Goal: Navigation & Orientation: Find specific page/section

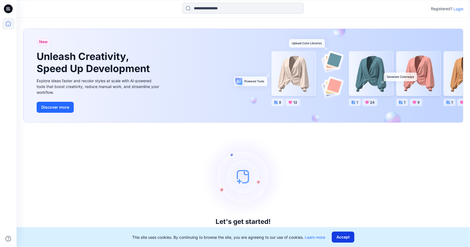
click at [349, 237] on button "Accept" at bounding box center [343, 237] width 23 height 11
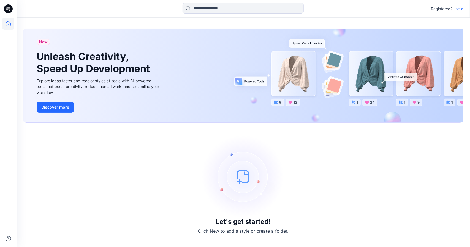
click at [457, 7] on p "Login" at bounding box center [458, 9] width 10 height 6
click at [457, 18] on div "New Unleash Creativity, Speed Up Development Explore ideas faster and recolor s…" at bounding box center [243, 133] width 453 height 230
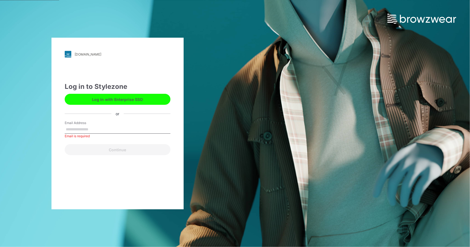
click at [95, 125] on label "Email Address" at bounding box center [84, 123] width 39 height 5
click at [95, 126] on input "Email Address" at bounding box center [118, 130] width 106 height 8
click at [92, 130] on input "Email Address" at bounding box center [118, 130] width 106 height 8
type input "**********"
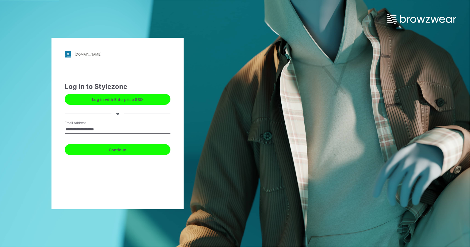
click at [115, 148] on button "Continue" at bounding box center [118, 149] width 106 height 11
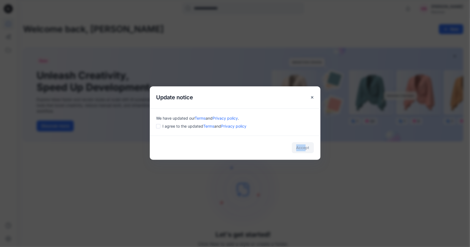
drag, startPoint x: 306, startPoint y: 148, endPoint x: 209, endPoint y: 148, distance: 96.9
click at [211, 148] on div "Accept" at bounding box center [235, 148] width 171 height 24
click at [218, 146] on div "Accept" at bounding box center [235, 148] width 171 height 24
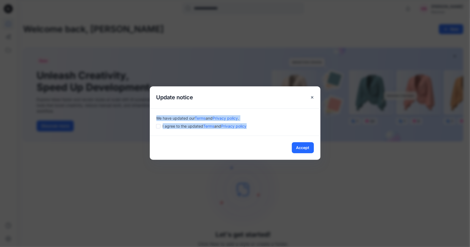
drag, startPoint x: 257, startPoint y: 125, endPoint x: 156, endPoint y: 114, distance: 101.3
click at [156, 114] on div "We have updated our Terms and Privacy policy . I agree to the updated Terms and…" at bounding box center [235, 121] width 171 height 27
drag, startPoint x: 155, startPoint y: 116, endPoint x: 264, endPoint y: 125, distance: 109.7
click at [264, 125] on div "We have updated our Terms and Privacy policy . I agree to the updated Terms and…" at bounding box center [235, 121] width 171 height 27
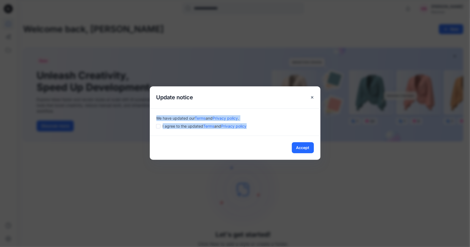
click at [264, 125] on div "I agree to the updated Terms and Privacy policy" at bounding box center [234, 126] width 157 height 6
drag, startPoint x: 259, startPoint y: 128, endPoint x: 152, endPoint y: 117, distance: 107.9
click at [152, 117] on div "We have updated our Terms and Privacy policy . I agree to the updated Terms and…" at bounding box center [235, 121] width 171 height 27
drag, startPoint x: 157, startPoint y: 119, endPoint x: 241, endPoint y: 118, distance: 83.4
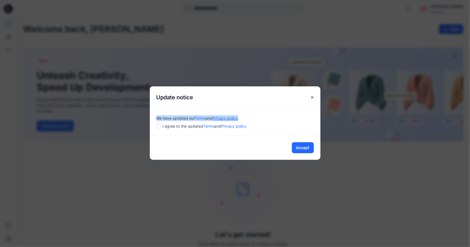
click at [241, 118] on div "We have updated our Terms and Privacy policy ." at bounding box center [234, 118] width 157 height 6
copy div "We have updated our Terms and Privacy policy"
drag, startPoint x: 255, startPoint y: 124, endPoint x: 166, endPoint y: 127, distance: 88.4
click at [166, 127] on div "I agree to the updated Terms and Privacy policy" at bounding box center [234, 126] width 157 height 6
click at [200, 147] on div "Accept" at bounding box center [235, 148] width 171 height 24
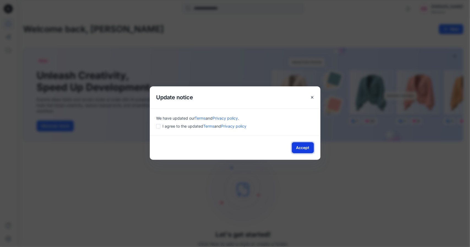
click at [309, 145] on button "Accept" at bounding box center [303, 147] width 22 height 11
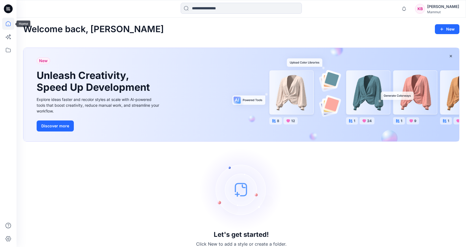
click at [9, 23] on icon at bounding box center [8, 24] width 12 height 12
click at [11, 51] on icon at bounding box center [8, 50] width 12 height 12
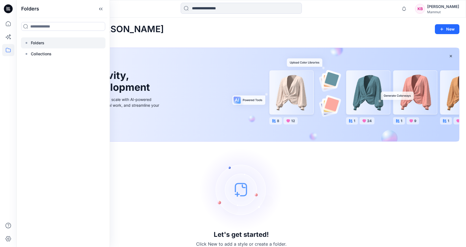
click at [32, 41] on p "Folders" at bounding box center [37, 43] width 13 height 7
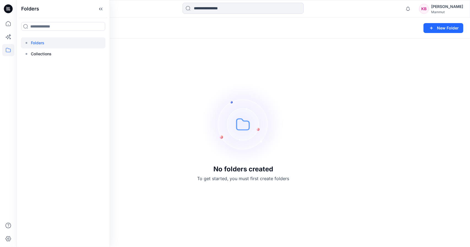
click at [40, 44] on p "Folders" at bounding box center [37, 43] width 13 height 7
click at [40, 54] on p "Collections" at bounding box center [41, 54] width 21 height 7
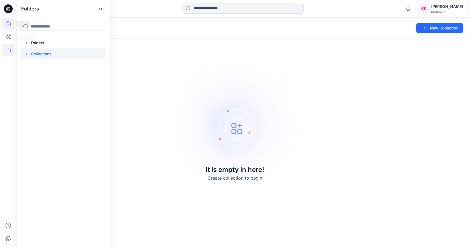
click at [10, 27] on icon at bounding box center [8, 24] width 12 height 12
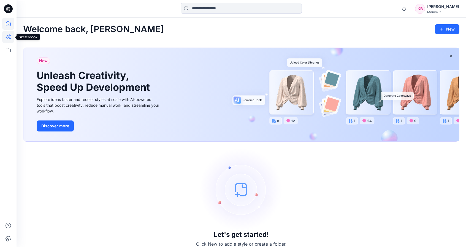
click at [8, 37] on icon at bounding box center [8, 37] width 12 height 12
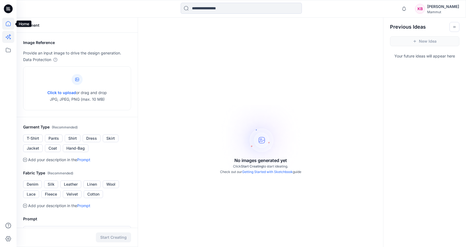
click at [10, 21] on icon at bounding box center [8, 24] width 12 height 12
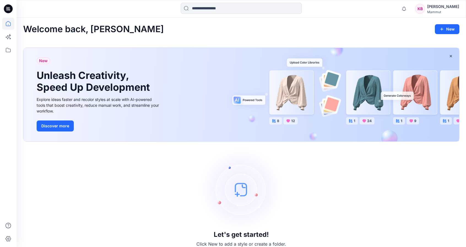
click at [3, 6] on div at bounding box center [8, 9] width 18 height 18
click at [7, 7] on icon at bounding box center [8, 8] width 9 height 9
click at [9, 23] on icon at bounding box center [8, 24] width 12 height 12
click at [58, 35] on div "Welcome back, [PERSON_NAME] New New Unleash Creativity, Speed Up Development Ex…" at bounding box center [241, 136] width 449 height 236
click at [63, 30] on h2 "Welcome back, [PERSON_NAME]" at bounding box center [93, 29] width 141 height 10
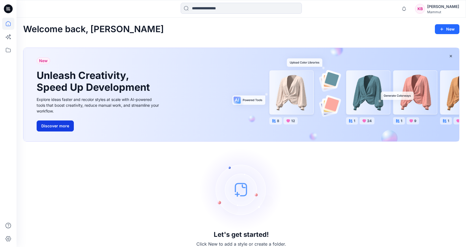
click at [54, 125] on button "Discover more" at bounding box center [55, 126] width 37 height 11
click at [10, 35] on icon at bounding box center [8, 37] width 12 height 12
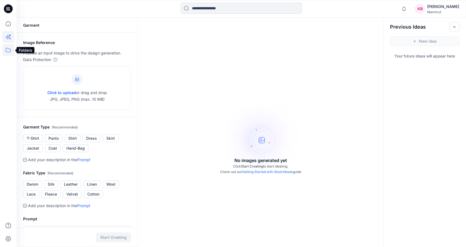
click at [9, 50] on icon at bounding box center [8, 50] width 12 height 12
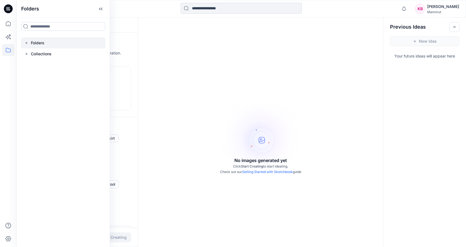
click at [31, 41] on p "Folders" at bounding box center [37, 43] width 13 height 7
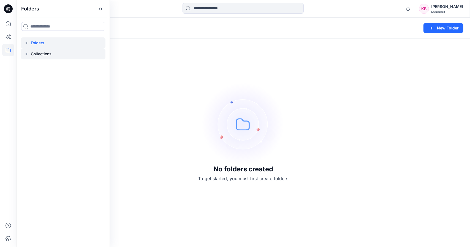
click at [30, 53] on div at bounding box center [63, 53] width 84 height 11
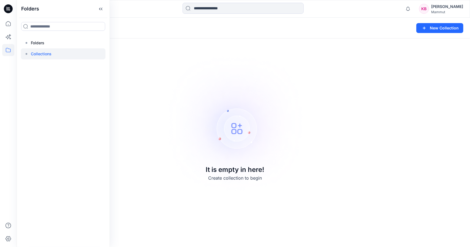
click at [45, 54] on p "Collections" at bounding box center [41, 54] width 21 height 7
click at [48, 44] on div at bounding box center [63, 42] width 84 height 11
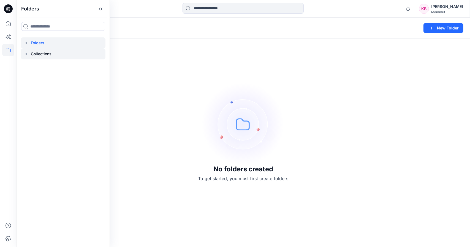
click at [55, 55] on div at bounding box center [63, 53] width 84 height 11
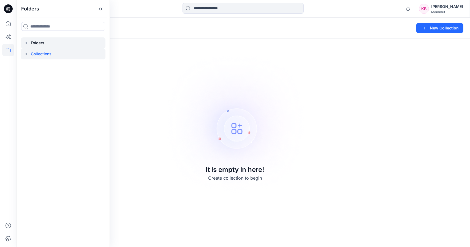
click at [56, 45] on div at bounding box center [63, 42] width 84 height 11
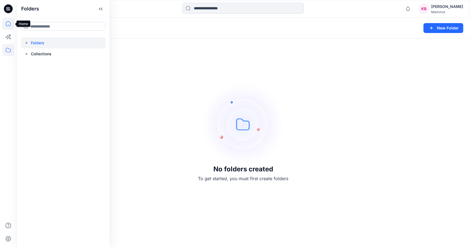
click at [9, 22] on icon at bounding box center [8, 24] width 12 height 12
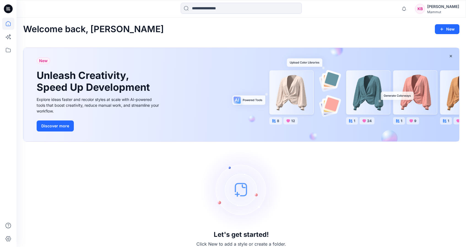
click at [9, 7] on icon at bounding box center [8, 7] width 3 height 0
click at [6, 47] on icon at bounding box center [8, 50] width 12 height 12
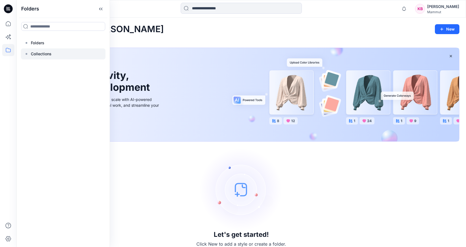
click at [46, 51] on p "Collections" at bounding box center [41, 54] width 21 height 7
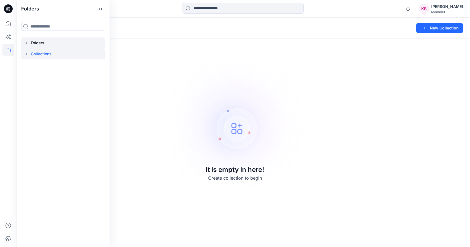
click at [48, 42] on div at bounding box center [63, 42] width 84 height 11
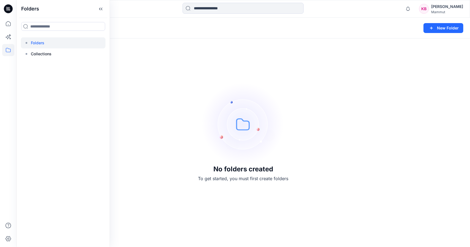
click at [154, 104] on div "No folders created To get started, you must first create folders" at bounding box center [243, 133] width 453 height 230
click at [43, 28] on button at bounding box center [46, 28] width 6 height 8
click at [47, 28] on button at bounding box center [46, 28] width 6 height 8
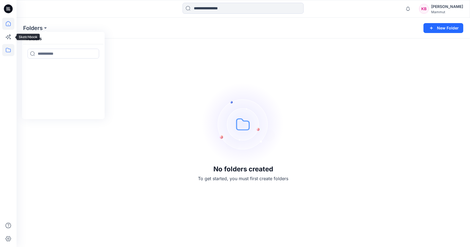
click at [9, 24] on icon at bounding box center [8, 24] width 12 height 12
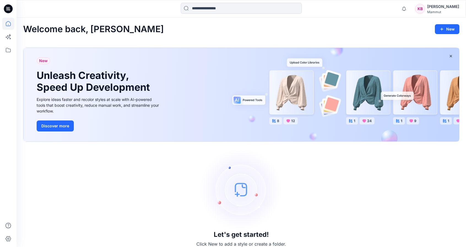
click at [297, 93] on div "New Unleash Creativity, Speed Up Development Explore ideas faster and recolor s…" at bounding box center [240, 95] width 435 height 94
click at [305, 62] on div "New Unleash Creativity, Speed Up Development Explore ideas faster and recolor s…" at bounding box center [240, 95] width 435 height 94
click at [237, 99] on div "New Unleash Creativity, Speed Up Development Explore ideas faster and recolor s…" at bounding box center [240, 95] width 435 height 94
click at [200, 188] on img at bounding box center [241, 189] width 83 height 83
click at [237, 190] on img at bounding box center [241, 189] width 83 height 83
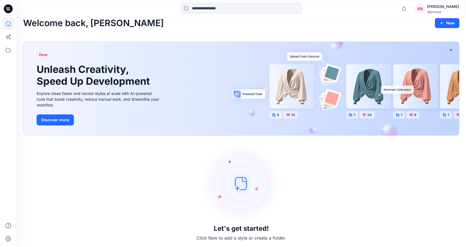
scroll to position [7, 0]
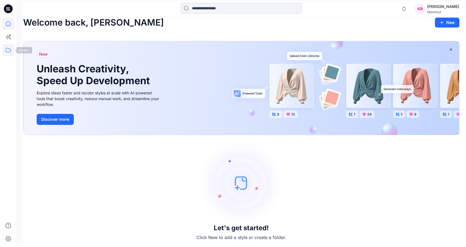
click at [12, 51] on icon at bounding box center [8, 50] width 12 height 12
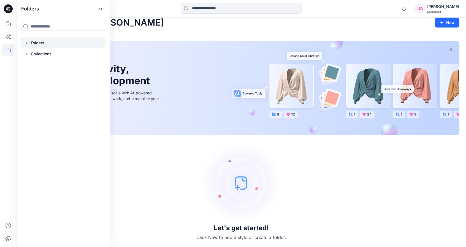
click at [28, 38] on div at bounding box center [63, 42] width 84 height 11
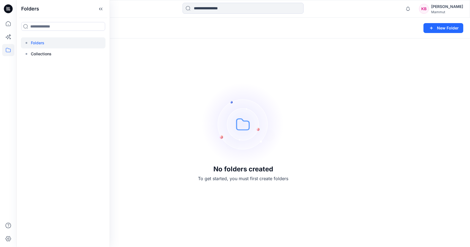
click at [29, 42] on div at bounding box center [63, 42] width 84 height 11
click at [32, 52] on p "Collections" at bounding box center [41, 54] width 21 height 7
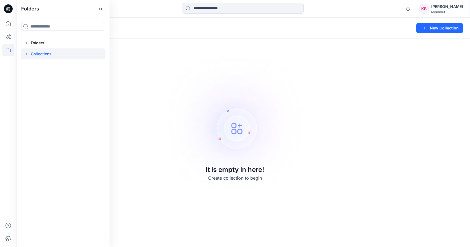
click at [29, 56] on div at bounding box center [63, 53] width 84 height 11
click at [26, 28] on input at bounding box center [63, 26] width 84 height 9
click at [101, 8] on icon at bounding box center [100, 8] width 9 height 9
click at [55, 25] on button at bounding box center [56, 28] width 6 height 8
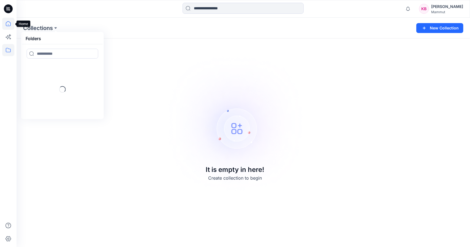
click at [6, 25] on icon at bounding box center [8, 23] width 5 height 5
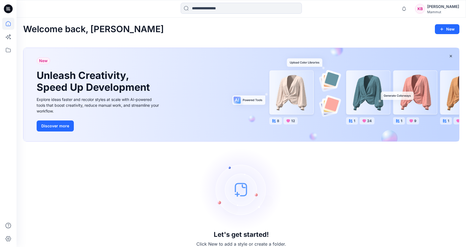
click at [7, 7] on icon at bounding box center [8, 8] width 9 height 9
click at [12, 8] on icon at bounding box center [8, 8] width 9 height 9
click at [9, 47] on icon at bounding box center [8, 50] width 12 height 12
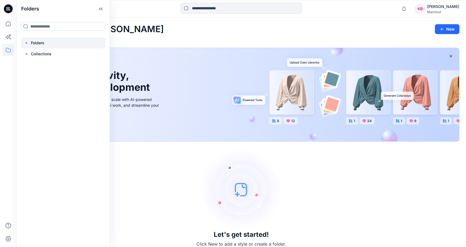
click at [25, 42] on icon at bounding box center [26, 43] width 4 height 4
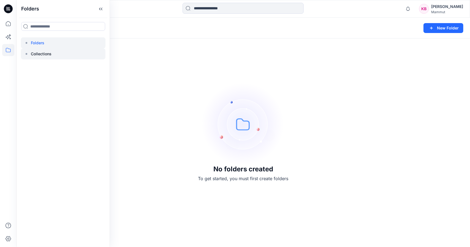
click at [33, 51] on p "Collections" at bounding box center [41, 54] width 21 height 7
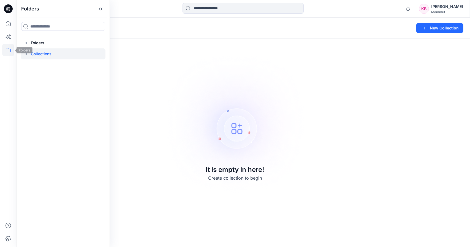
click at [7, 48] on icon at bounding box center [8, 50] width 12 height 12
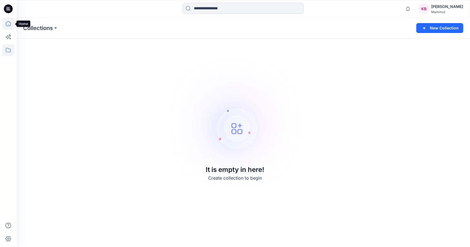
click at [8, 26] on icon at bounding box center [8, 23] width 5 height 5
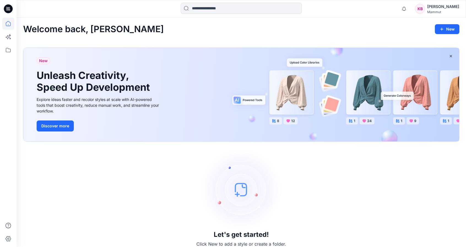
click at [449, 7] on div "[PERSON_NAME]" at bounding box center [443, 6] width 32 height 7
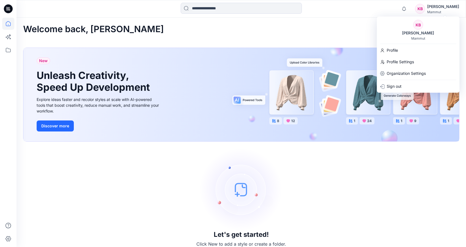
click at [343, 15] on div "Notifications Mark all as read View all notifications KB [PERSON_NAME] Mammut" at bounding box center [241, 9] width 449 height 18
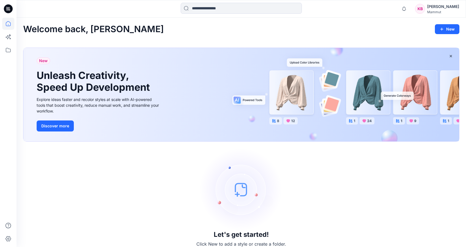
click at [155, 32] on div "Welcome back, Klara New" at bounding box center [241, 29] width 436 height 10
click at [11, 23] on icon at bounding box center [8, 24] width 12 height 12
click at [8, 22] on icon at bounding box center [8, 24] width 12 height 12
click at [8, 9] on icon at bounding box center [8, 8] width 9 height 9
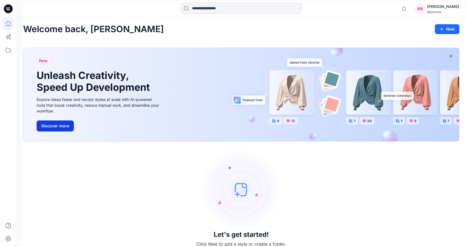
click at [57, 126] on button "Discover more" at bounding box center [55, 126] width 37 height 11
click at [409, 8] on icon "button" at bounding box center [404, 8] width 10 height 11
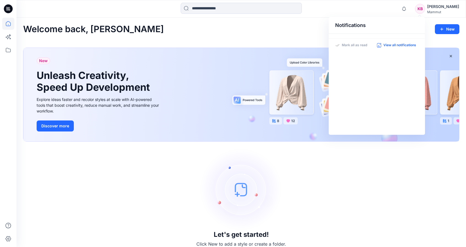
click at [400, 44] on p "View all notifications" at bounding box center [399, 45] width 33 height 5
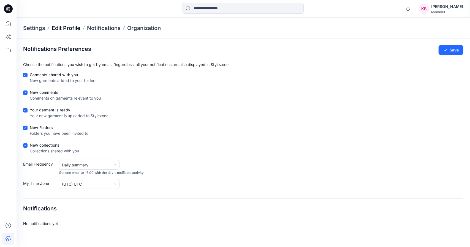
click at [55, 28] on p "Edit Profile" at bounding box center [66, 28] width 29 height 8
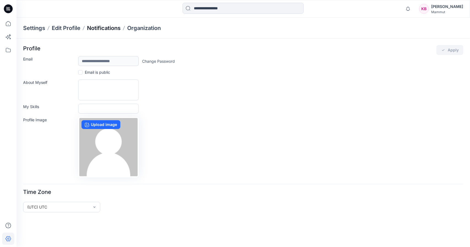
click at [105, 28] on p "Notifications" at bounding box center [104, 28] width 34 height 8
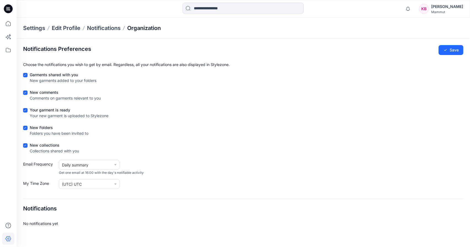
click at [137, 28] on p "Organization" at bounding box center [144, 28] width 34 height 8
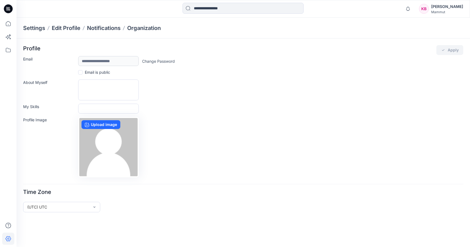
click at [32, 24] on p "Settings" at bounding box center [34, 28] width 22 height 8
click at [32, 29] on p "Settings" at bounding box center [34, 28] width 22 height 8
click at [9, 36] on icon at bounding box center [8, 37] width 12 height 12
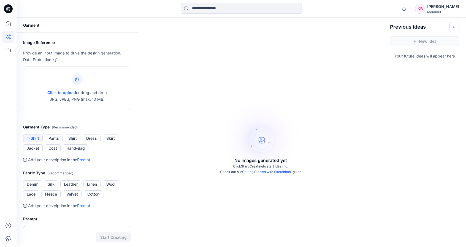
click at [32, 138] on button "T-Shirt" at bounding box center [33, 139] width 20 height 8
click at [33, 138] on button "T-Shirt" at bounding box center [33, 139] width 20 height 8
click at [7, 50] on icon at bounding box center [8, 50] width 12 height 12
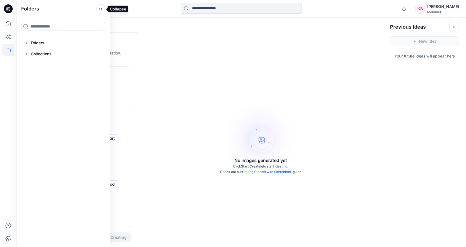
click at [102, 9] on icon at bounding box center [100, 8] width 9 height 9
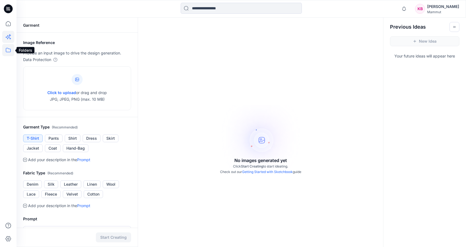
click at [12, 50] on icon at bounding box center [8, 50] width 12 height 12
click at [5, 51] on icon at bounding box center [8, 50] width 12 height 12
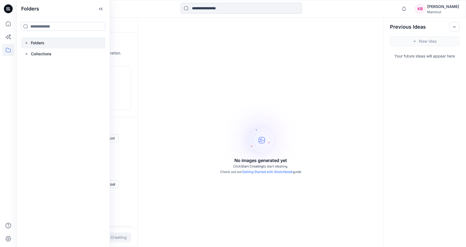
click at [28, 43] on icon at bounding box center [26, 43] width 4 height 4
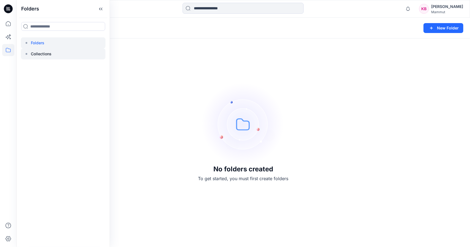
click at [39, 51] on p "Collections" at bounding box center [41, 54] width 21 height 7
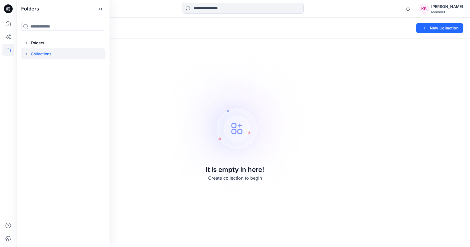
drag, startPoint x: 38, startPoint y: 43, endPoint x: 27, endPoint y: 80, distance: 38.6
click at [27, 80] on div "Folders Folders Collections" at bounding box center [63, 123] width 93 height 247
